Goal: Task Accomplishment & Management: Manage account settings

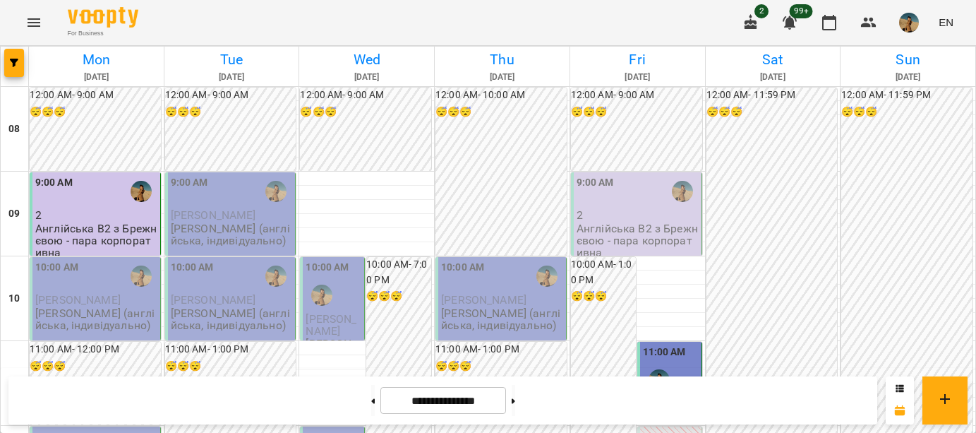
click at [106, 288] on div "10:00 AM" at bounding box center [96, 276] width 122 height 32
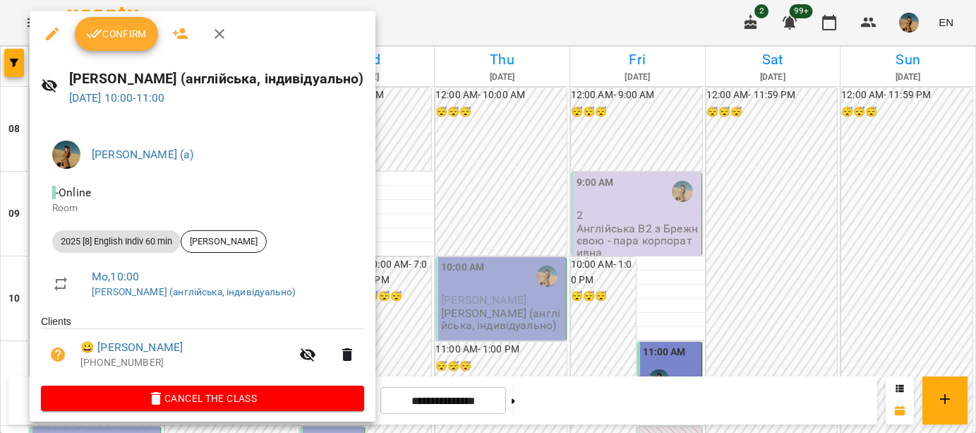
click at [433, 136] on div at bounding box center [488, 216] width 976 height 433
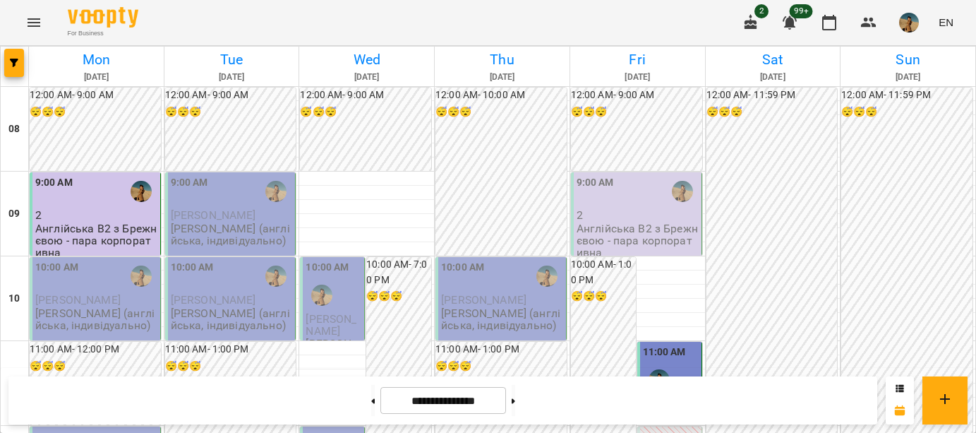
scroll to position [208, 0]
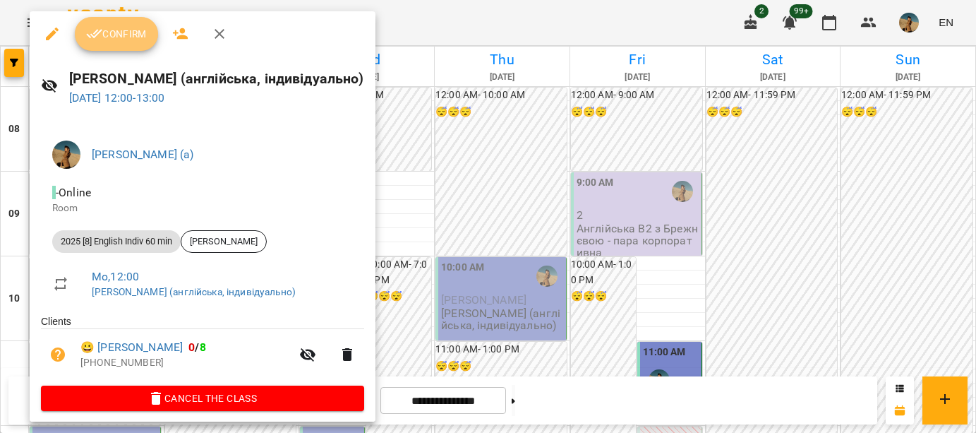
click at [128, 20] on button "Confirm" at bounding box center [116, 34] width 83 height 34
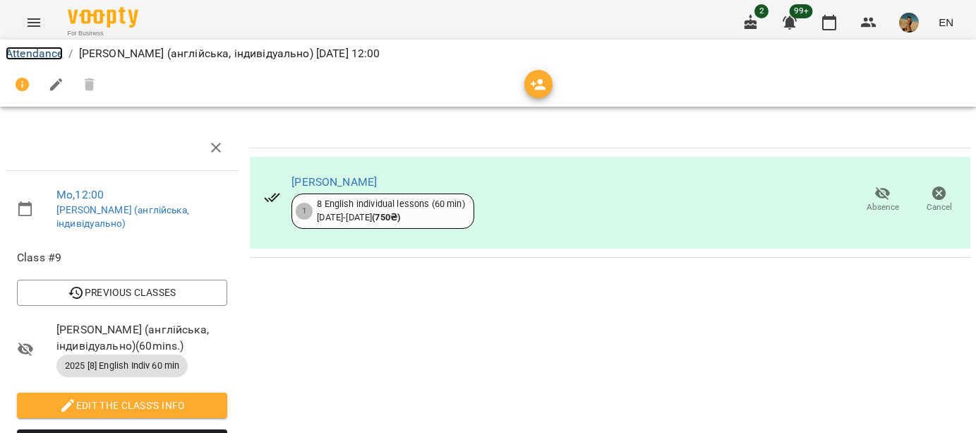
click at [50, 47] on link "Attendance" at bounding box center [34, 53] width 57 height 13
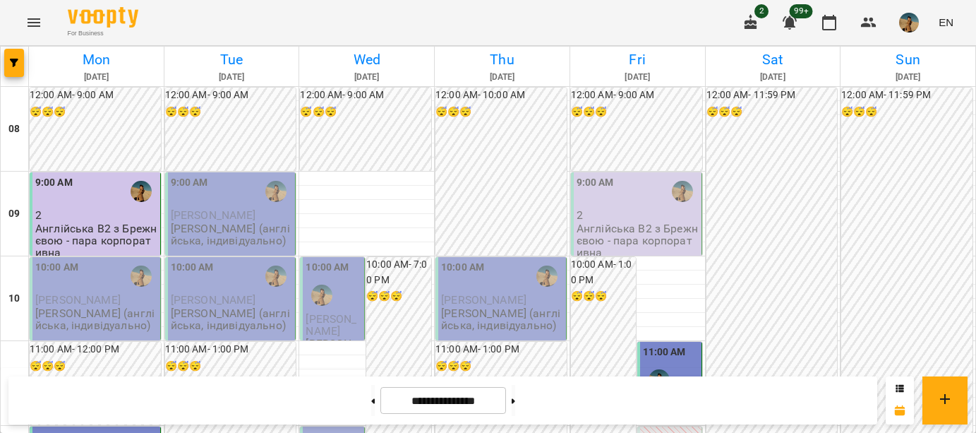
scroll to position [109, 0]
click at [116, 307] on p "[PERSON_NAME] (англійська, індивідуально)" at bounding box center [96, 319] width 122 height 25
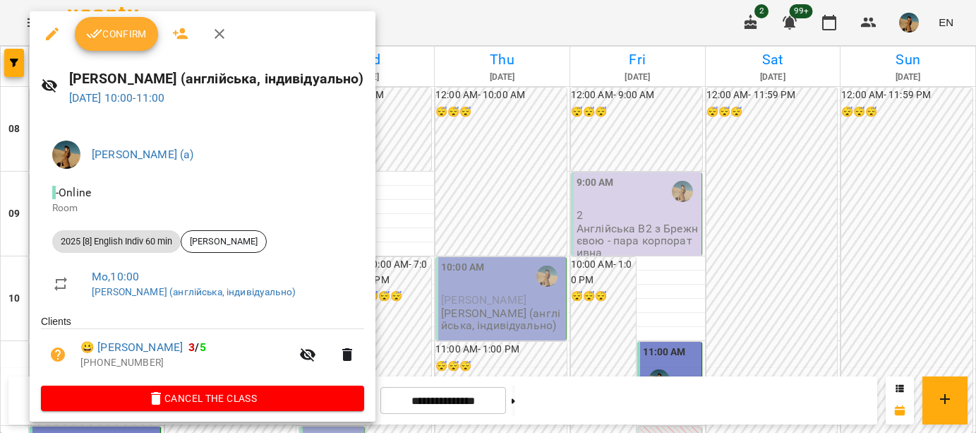
click at [449, 109] on div at bounding box center [488, 216] width 976 height 433
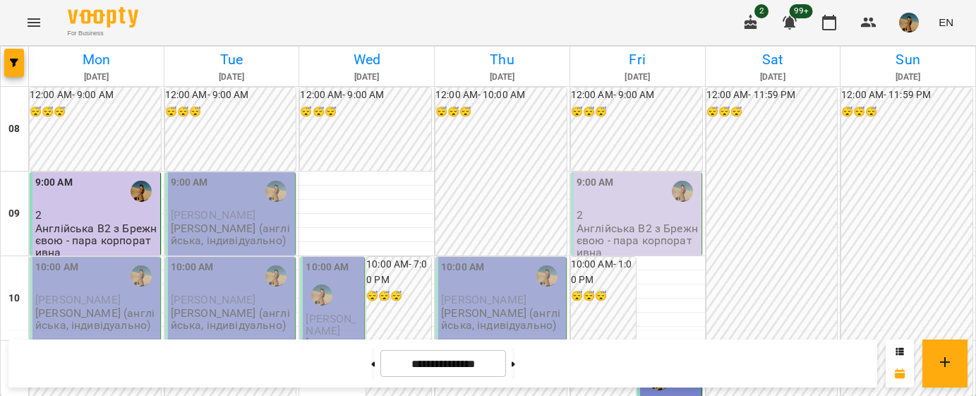
scroll to position [609, 0]
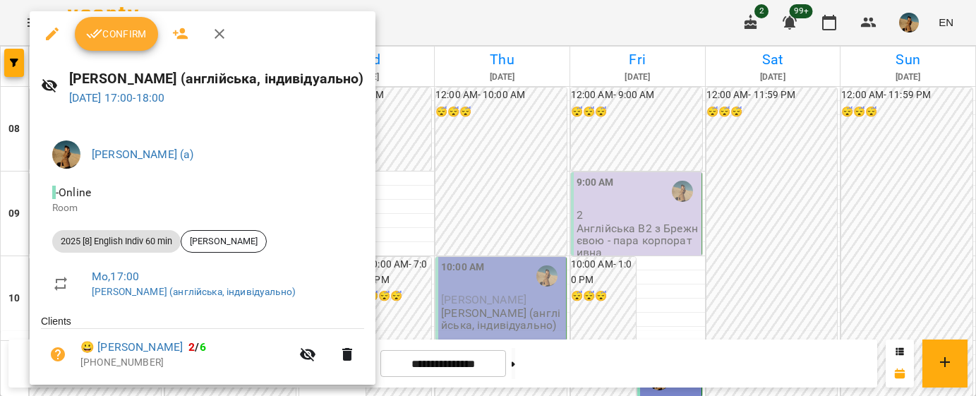
click at [117, 51] on div "Confirm" at bounding box center [203, 33] width 346 height 45
click at [117, 34] on span "Confirm" at bounding box center [116, 33] width 61 height 17
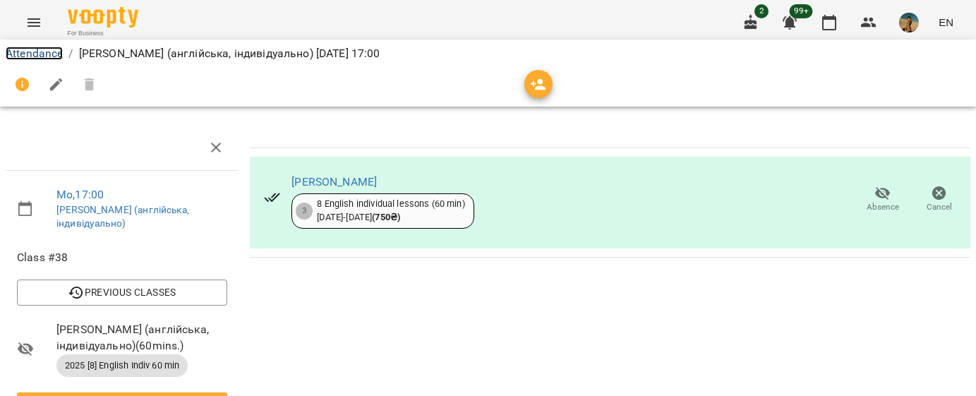
click at [25, 49] on link "Attendance" at bounding box center [34, 53] width 57 height 13
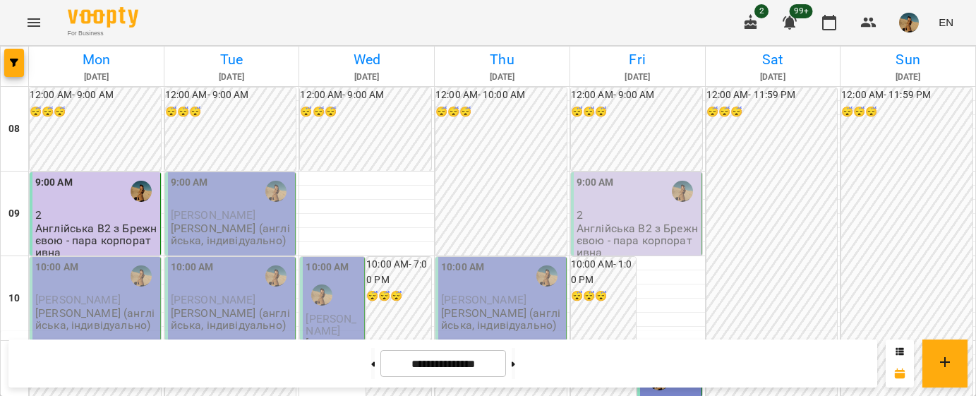
click at [101, 306] on div "10:00 AM [PERSON_NAME] [PERSON_NAME] (англійська, індивідуально)" at bounding box center [96, 296] width 122 height 72
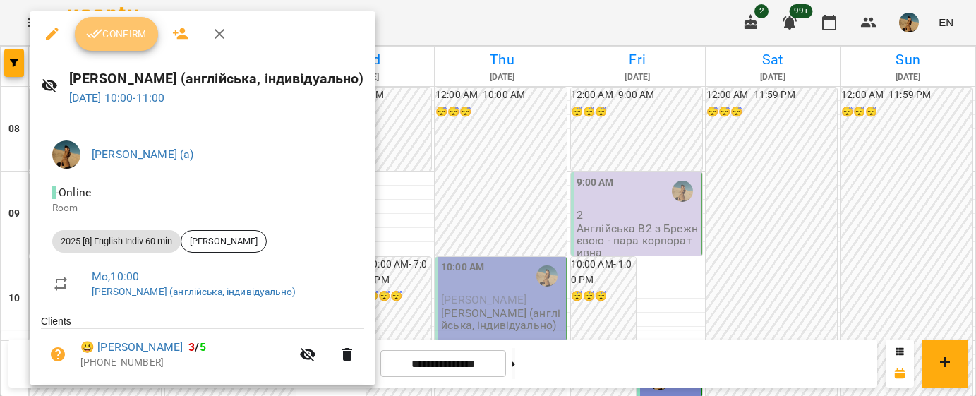
click at [112, 36] on span "Confirm" at bounding box center [116, 33] width 61 height 17
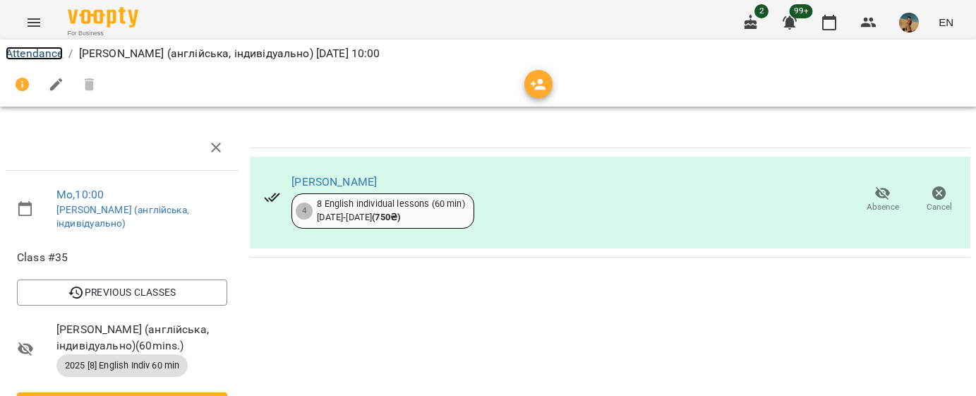
click at [59, 54] on link "Attendance" at bounding box center [34, 53] width 57 height 13
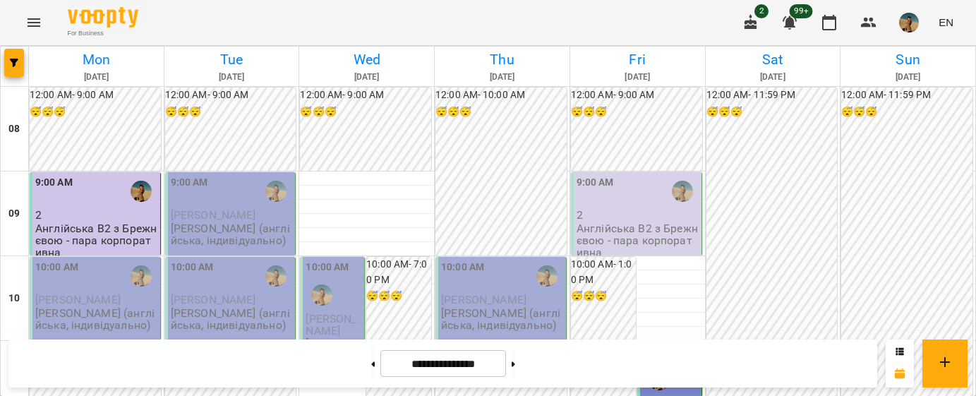
click at [64, 318] on p "[PERSON_NAME] (англійська, індивідуально)" at bounding box center [96, 319] width 122 height 25
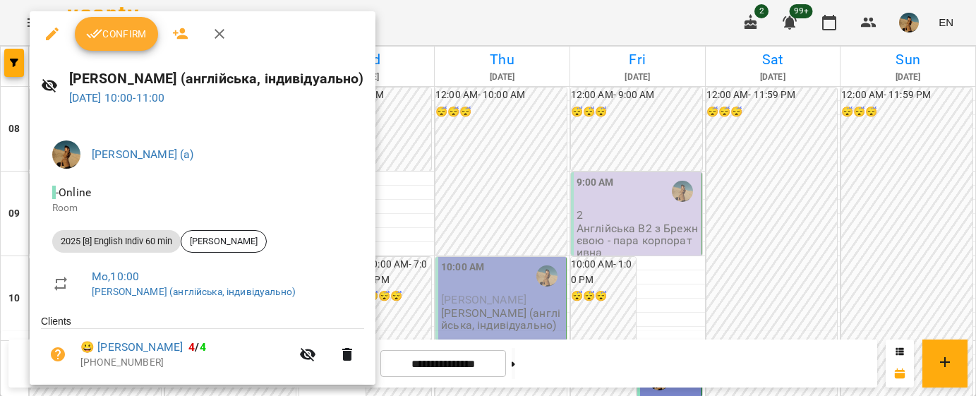
click at [104, 37] on span "Confirm" at bounding box center [116, 33] width 61 height 17
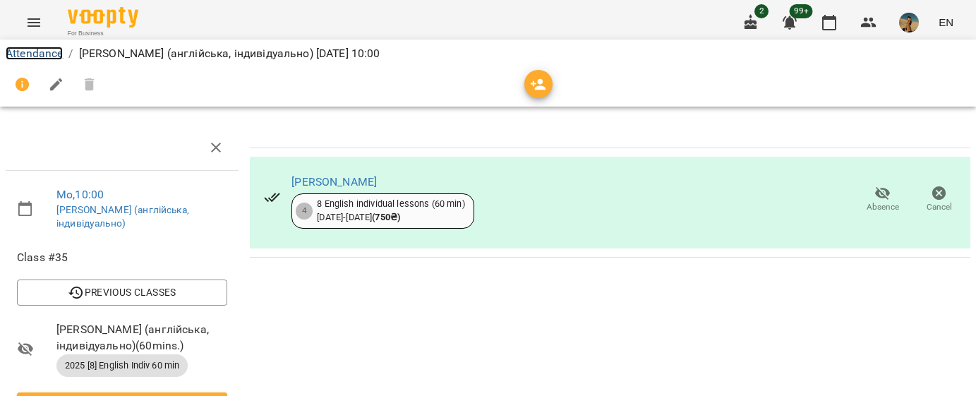
click at [51, 51] on link "Attendance" at bounding box center [34, 53] width 57 height 13
